Goal: Find specific page/section: Find specific page/section

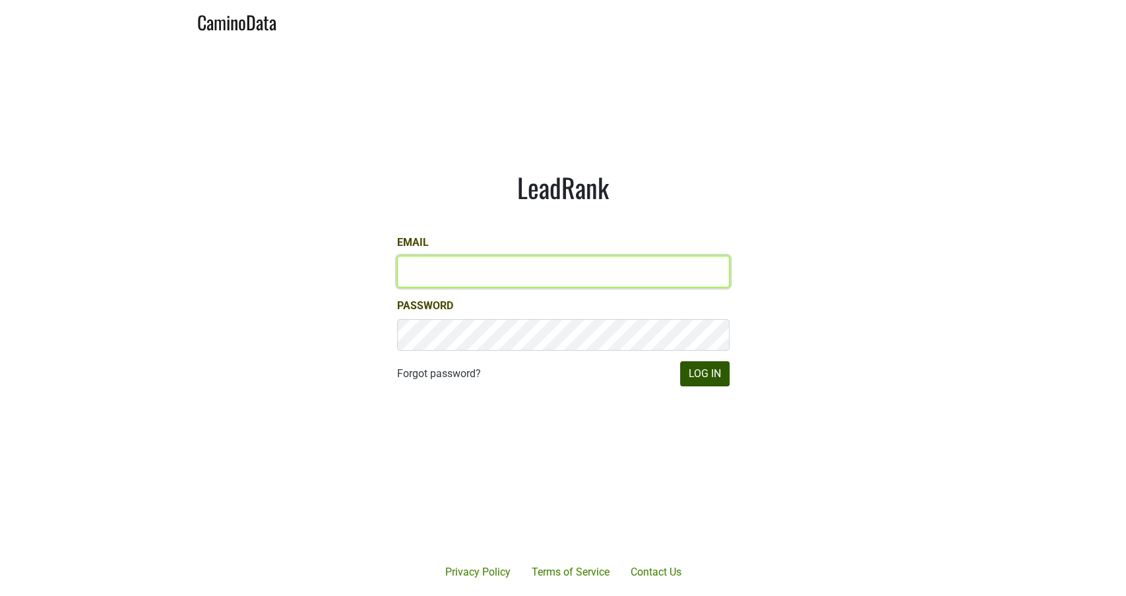
type input "michele@dumol.com"
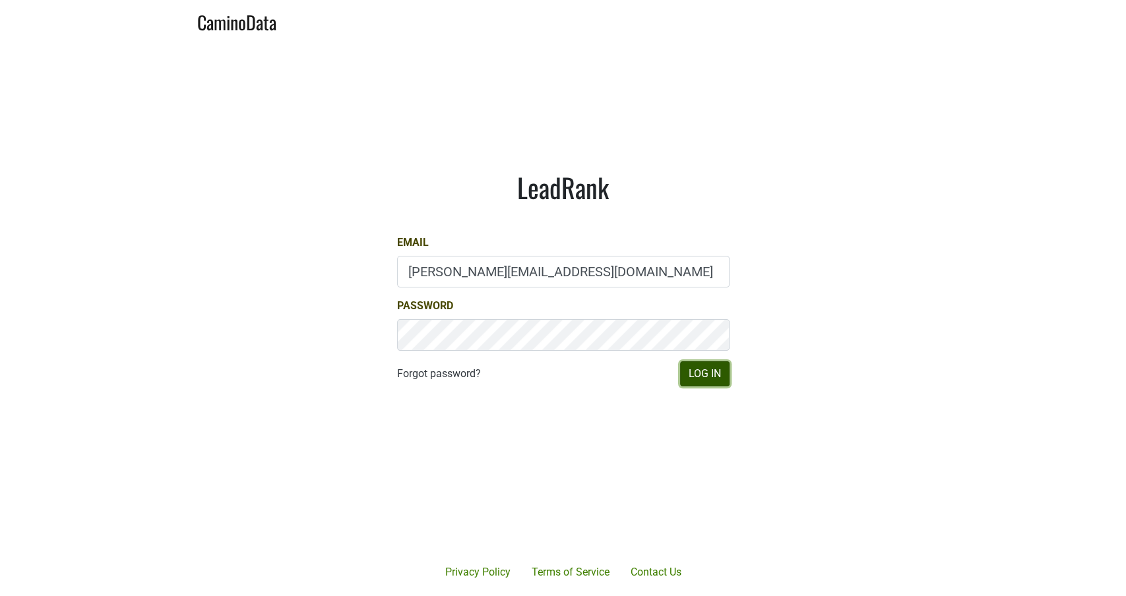
click at [710, 378] on button "Log In" at bounding box center [704, 373] width 49 height 25
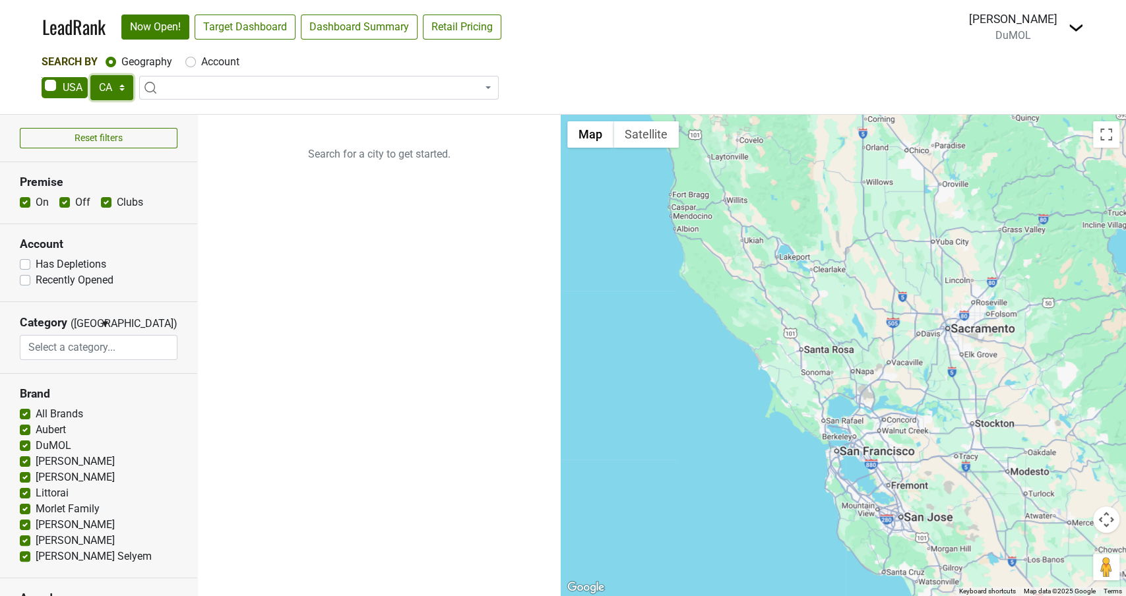
click at [121, 86] on select "AK AL AR AZ CA CO CT DC DE FL GA HI IA ID IL IN KS KY LA MA MD ME MI MN MO MS M…" at bounding box center [111, 87] width 43 height 25
select select "NV"
click at [90, 75] on select "AK AL AR AZ CA CO CT DC DE FL GA HI IA ID IL IN KS KY LA MA MD ME MI MN MO MS M…" at bounding box center [111, 87] width 43 height 25
click at [249, 33] on link "Target Dashboard" at bounding box center [245, 27] width 101 height 25
